Goal: Information Seeking & Learning: Understand process/instructions

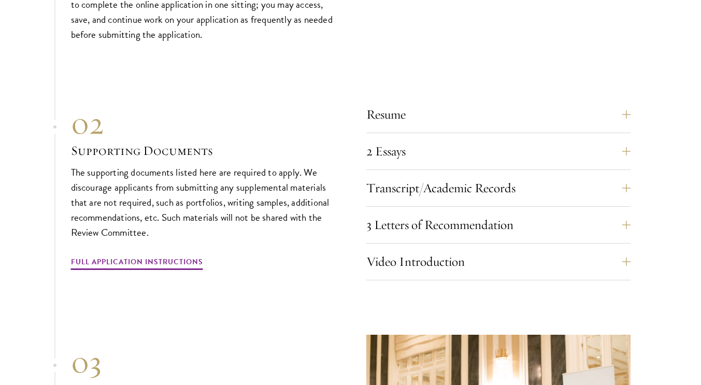
scroll to position [3503, 0]
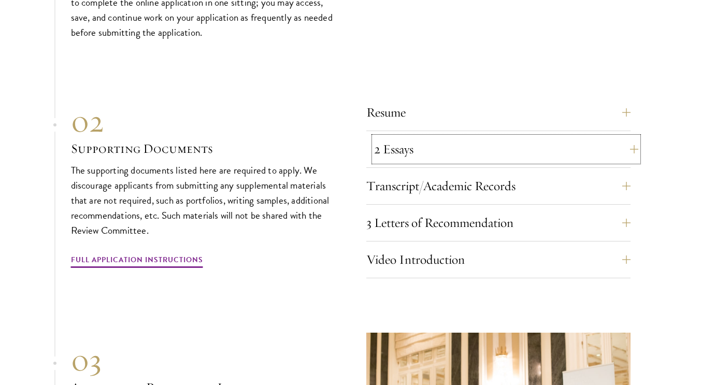
click at [441, 137] on button "2 Essays" at bounding box center [506, 149] width 264 height 25
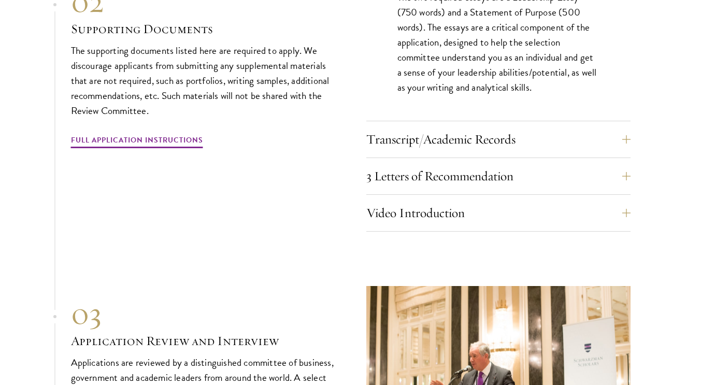
scroll to position [3734, 0]
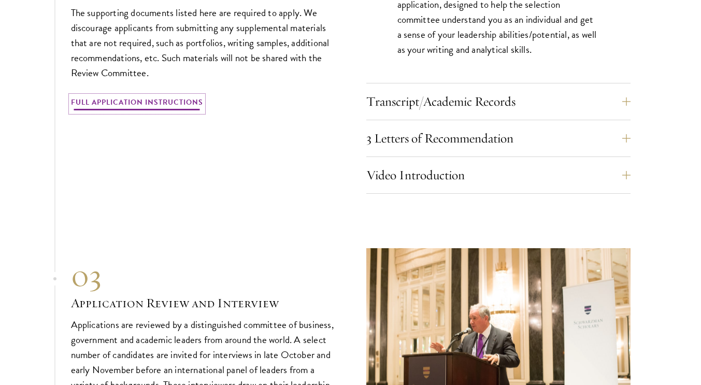
click at [192, 96] on link "Full Application Instructions" at bounding box center [137, 104] width 132 height 16
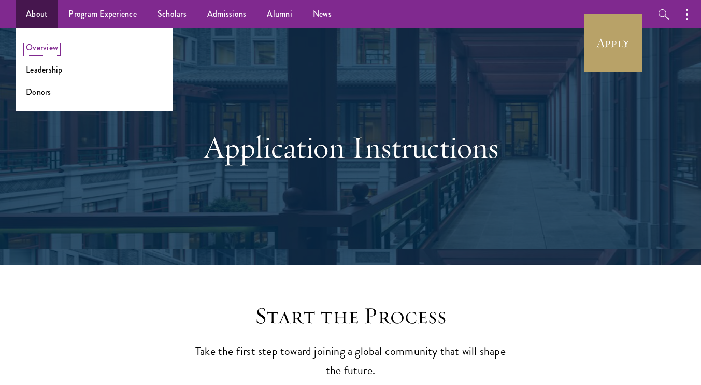
click at [45, 48] on link "Overview" at bounding box center [42, 47] width 32 height 12
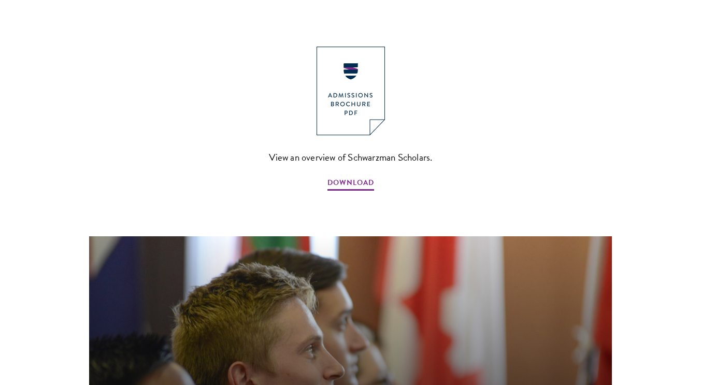
scroll to position [1163, 0]
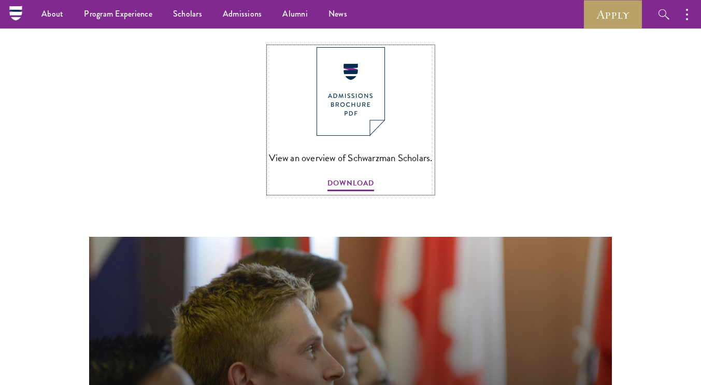
click at [369, 61] on img at bounding box center [350, 91] width 68 height 89
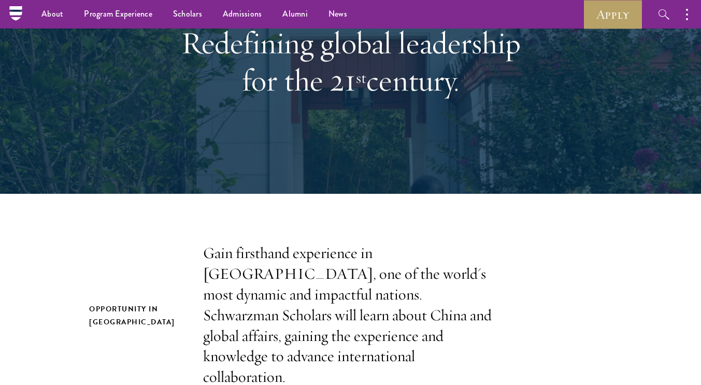
scroll to position [0, 0]
